Goal: Check status

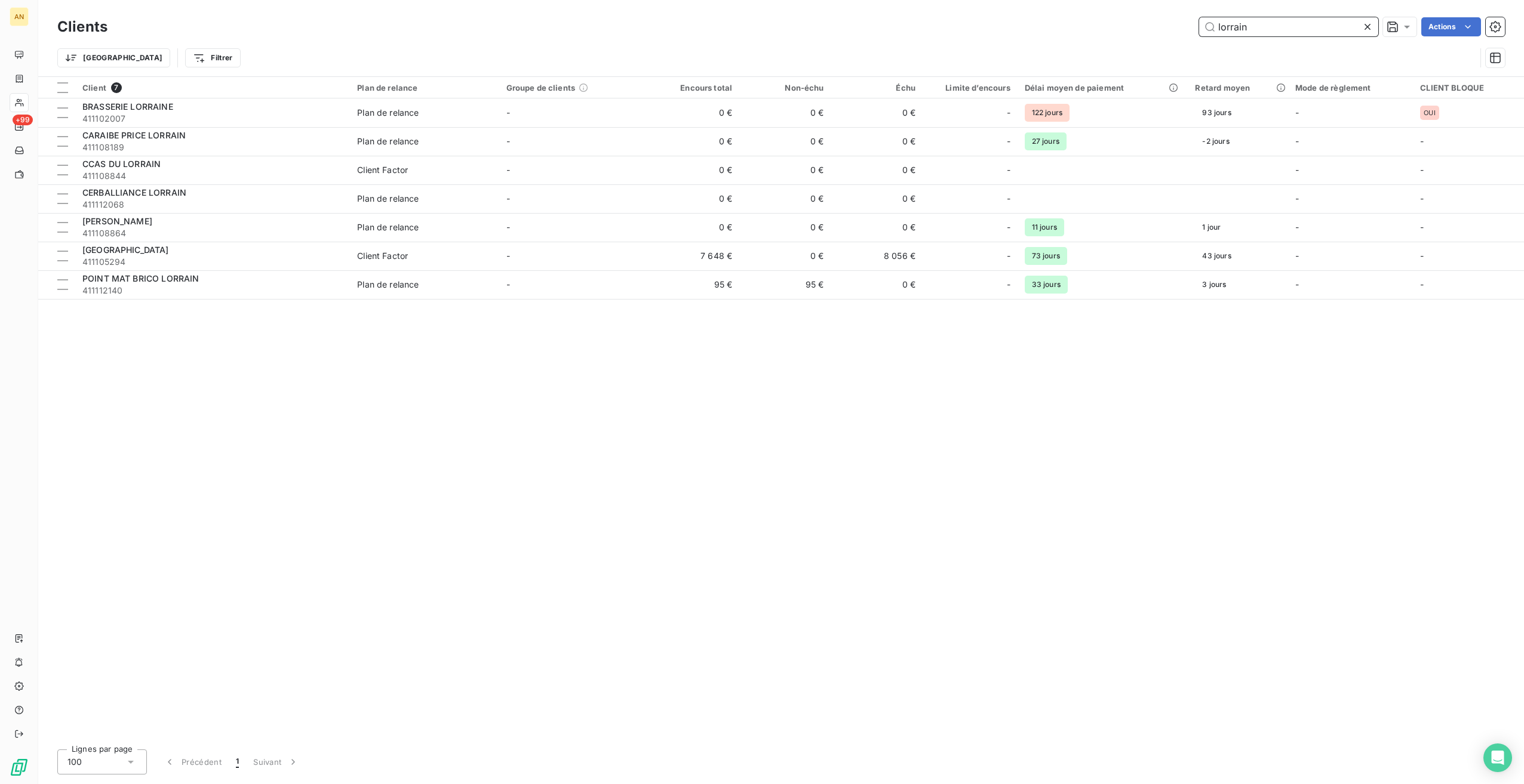
drag, startPoint x: 1254, startPoint y: 23, endPoint x: 1129, endPoint y: 27, distance: 125.1
click at [1134, 26] on div "lorrain Actions" at bounding box center [813, 26] width 1382 height 19
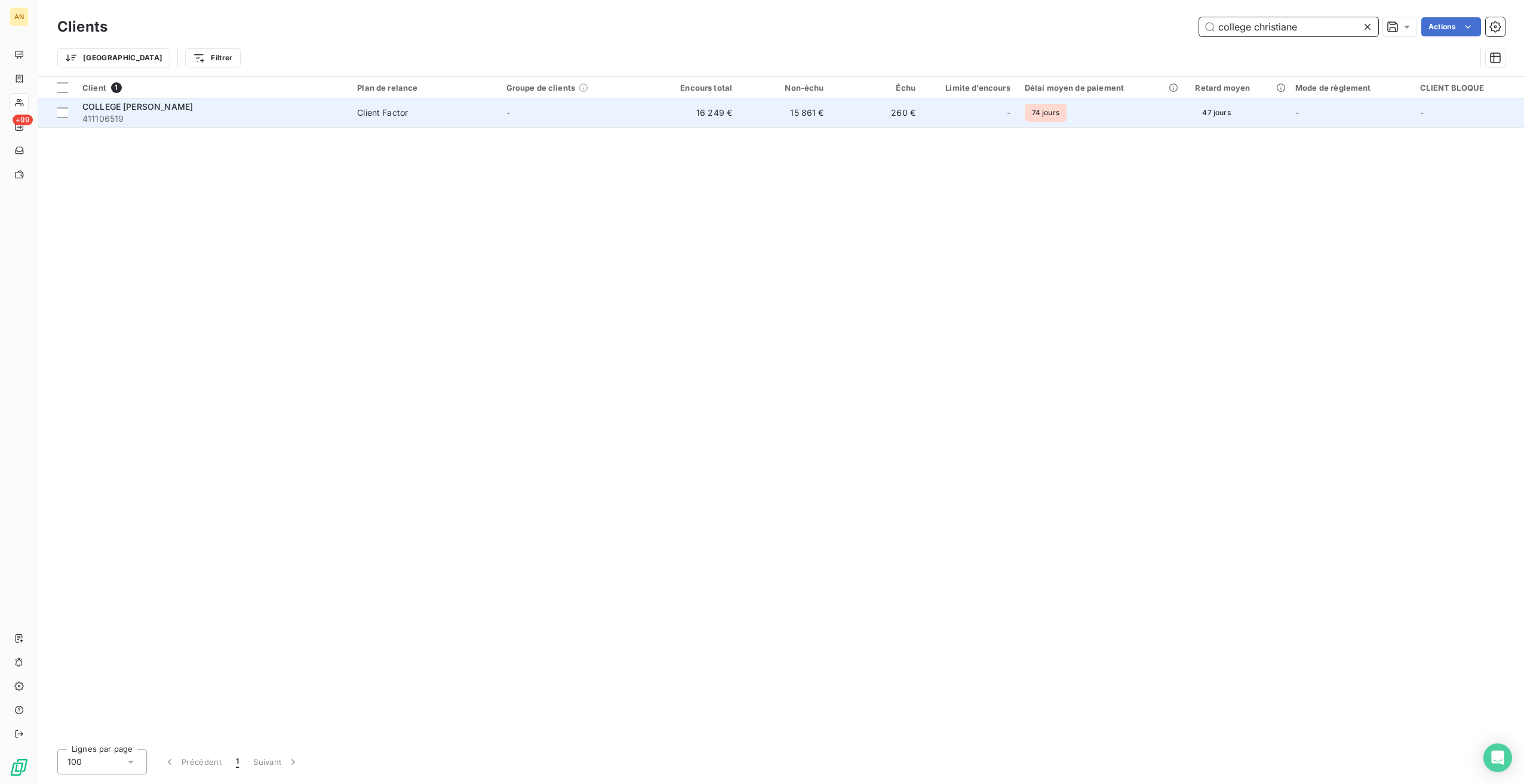
type input "college christiane"
click at [327, 123] on span "411106519" at bounding box center [213, 118] width 261 height 12
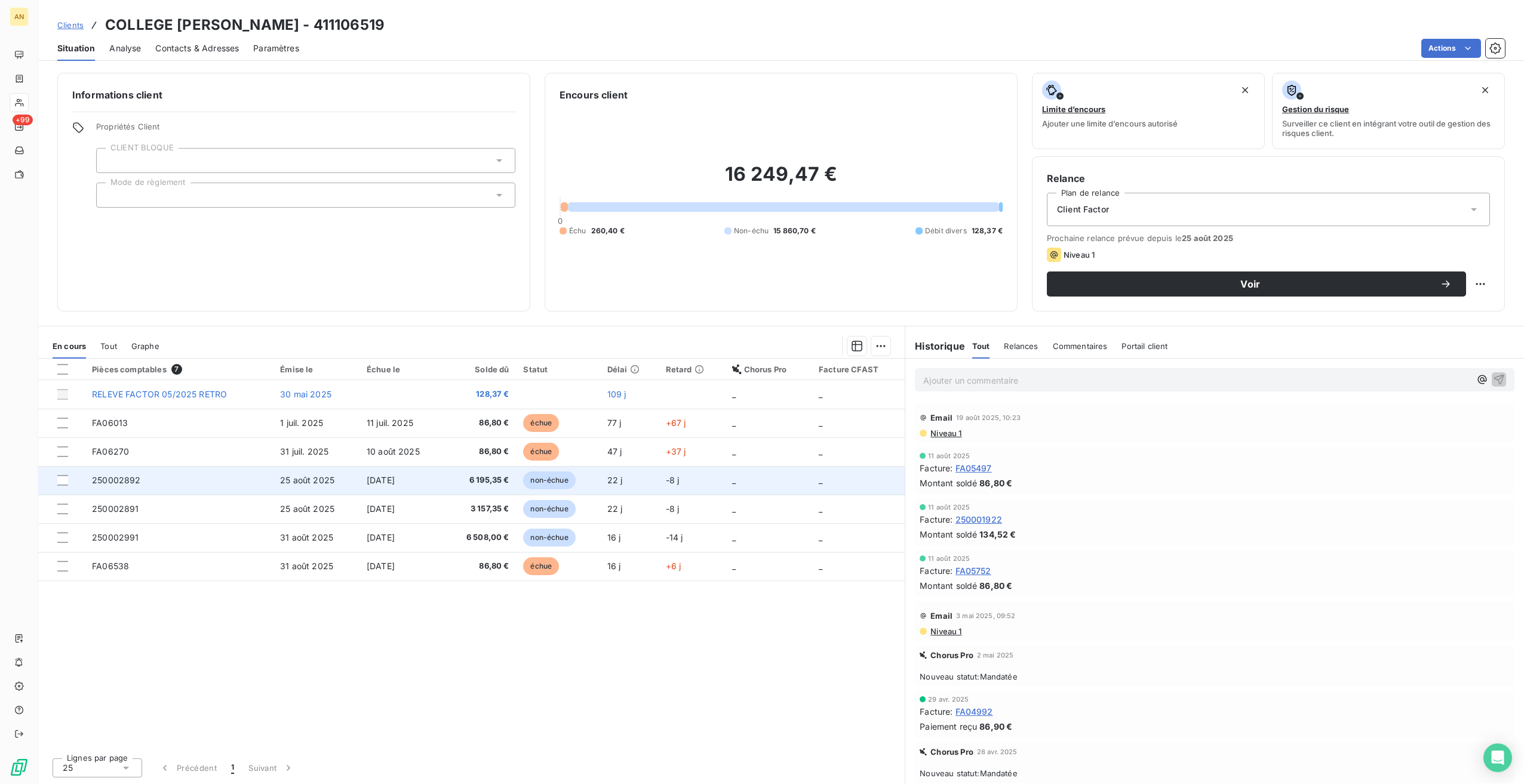
click at [245, 484] on td "250002892" at bounding box center [178, 480] width 188 height 29
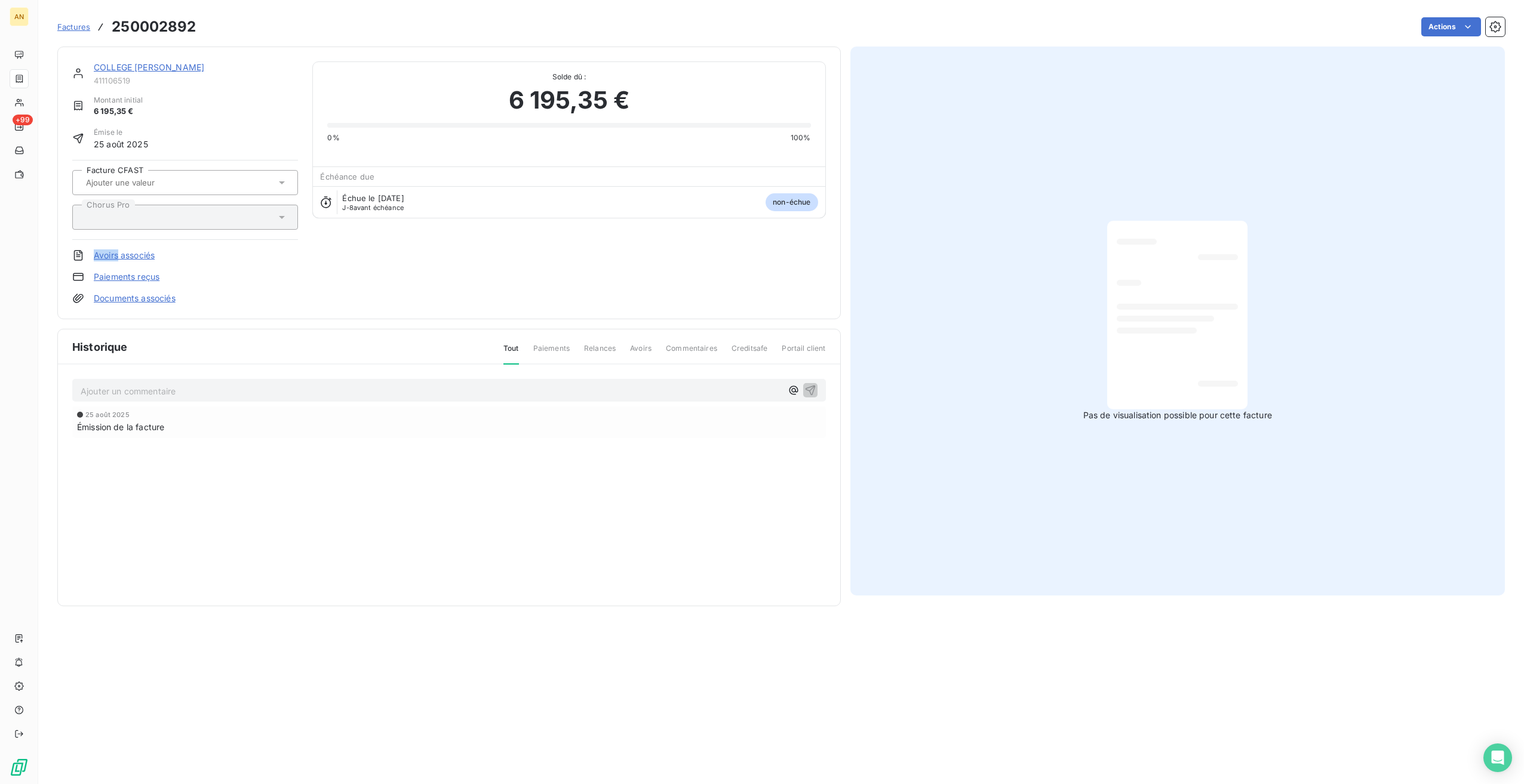
click at [306, 284] on div "COLLEGE [PERSON_NAME]-PIERRE 411106519 Montant initial 6 195,35 € Émise le [DAT…" at bounding box center [449, 183] width 754 height 243
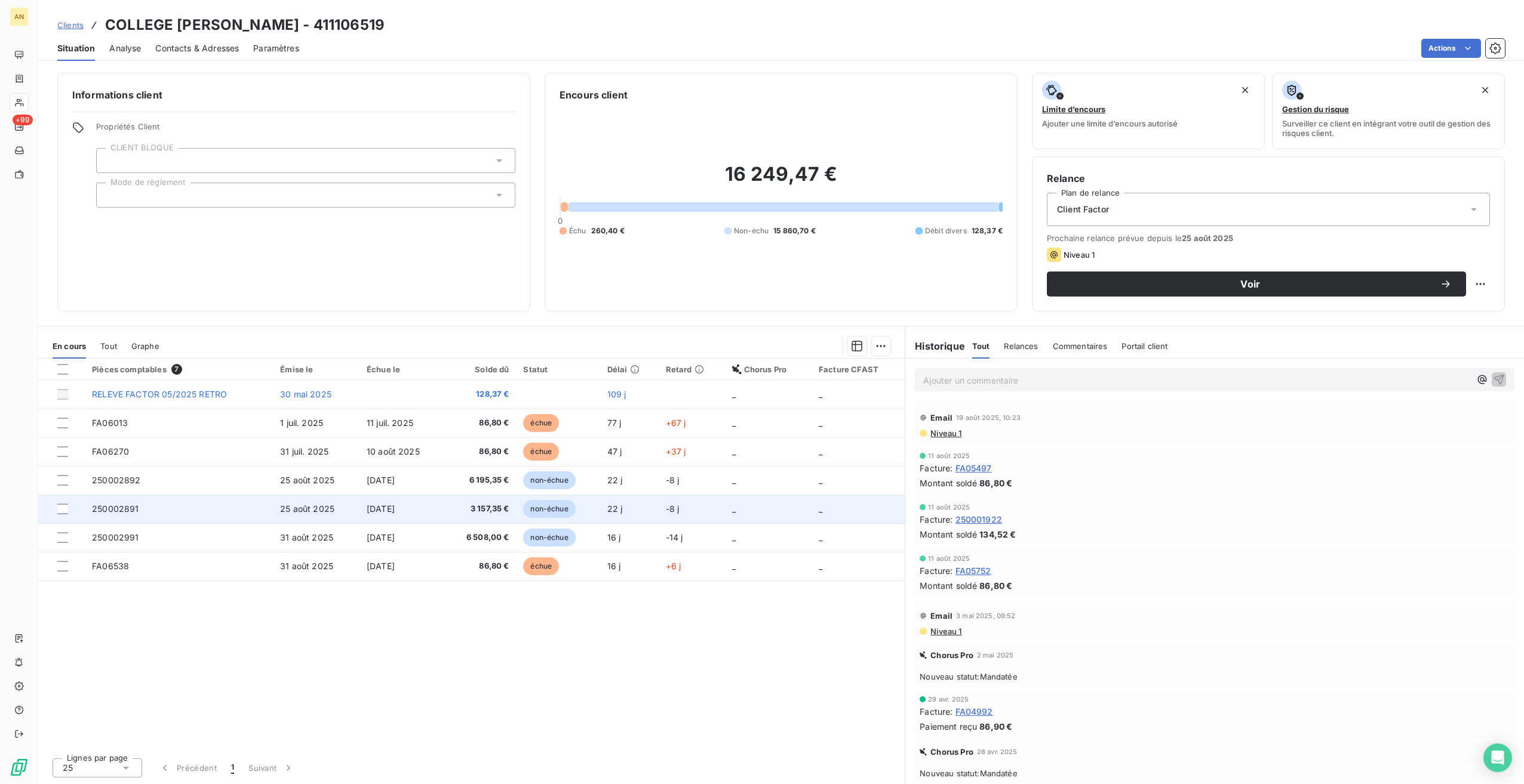
click at [128, 500] on td "250002891" at bounding box center [178, 509] width 188 height 29
